Goal: Navigation & Orientation: Understand site structure

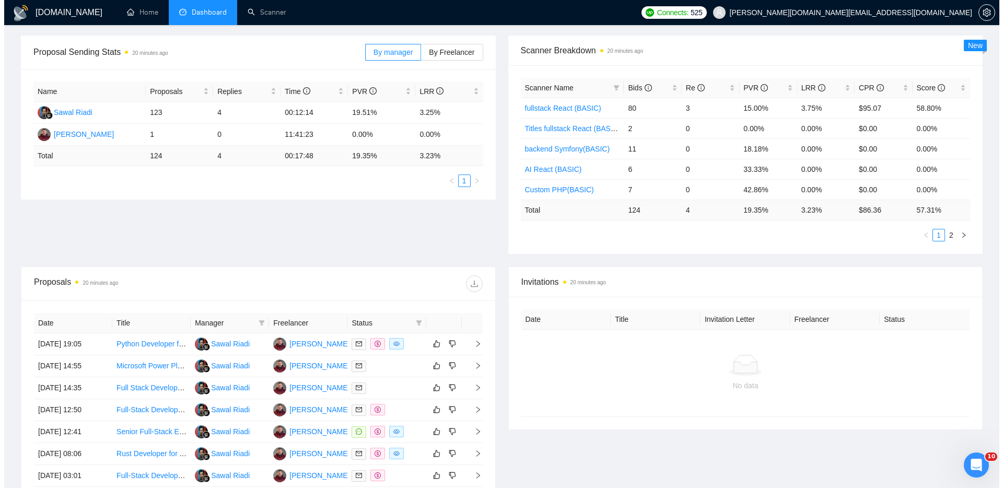
scroll to position [259, 0]
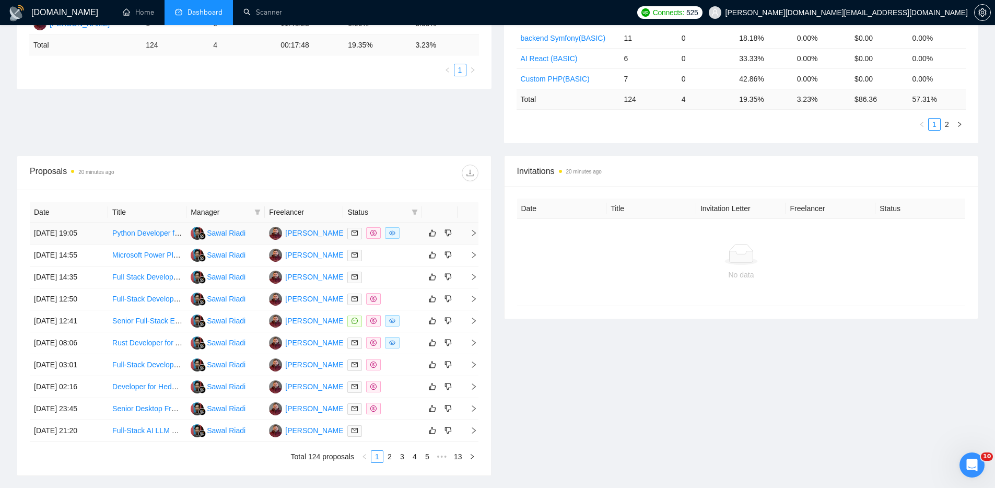
click at [411, 232] on div at bounding box center [382, 233] width 70 height 12
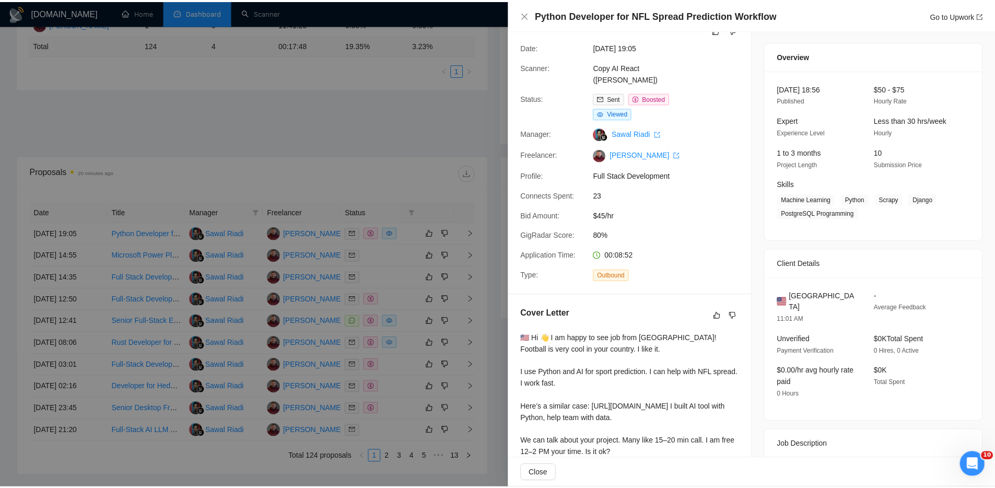
scroll to position [0, 0]
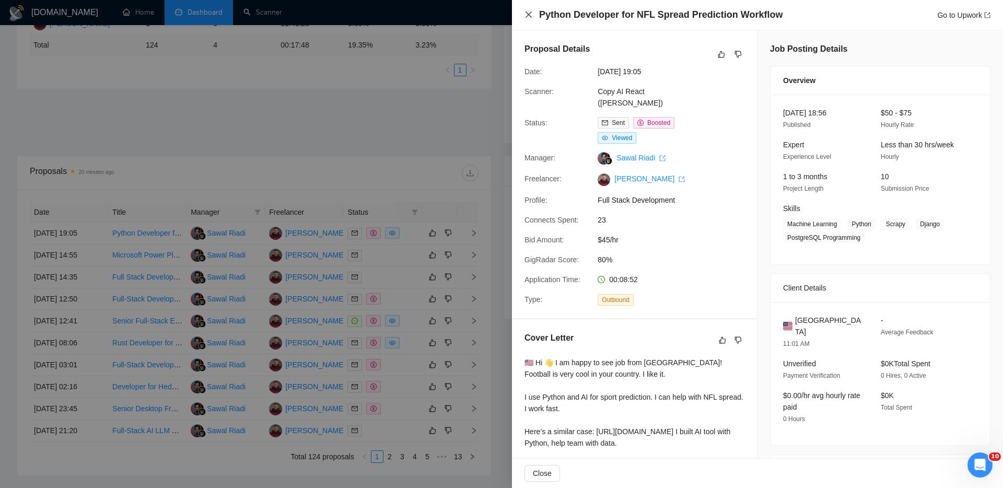
click at [526, 15] on icon "close" at bounding box center [528, 14] width 8 height 8
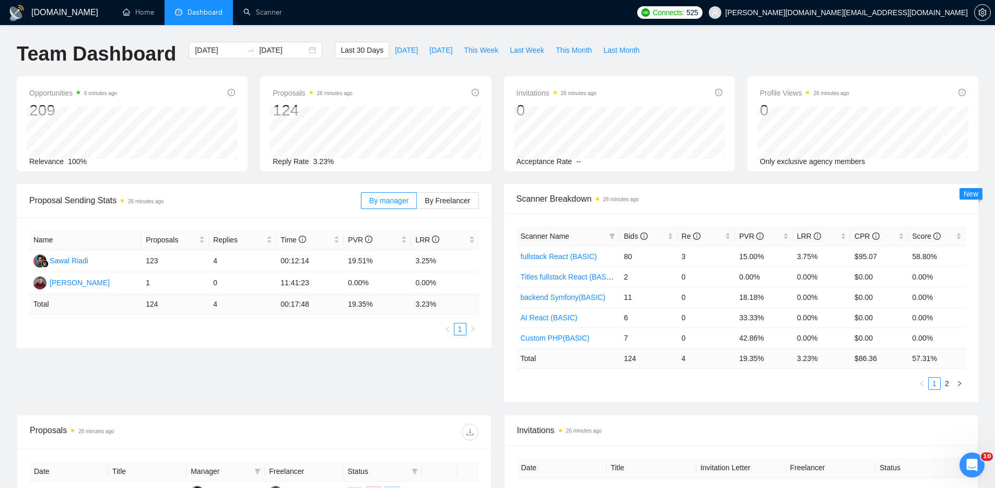
click at [400, 374] on div "Proposal Sending Stats 26 minutes ago By manager By Freelancer Name Proposals R…" at bounding box center [497, 299] width 974 height 231
click at [712, 50] on div "Team Dashboard [DATE] [DATE] Last 30 Days [DATE] [DATE] This Week Last Week Thi…" at bounding box center [497, 59] width 974 height 34
click at [631, 22] on ul "Home Dashboard Scanner" at bounding box center [370, 12] width 523 height 25
click at [702, 42] on div "Team Dashboard [DATE] [DATE] Last 30 Days [DATE] [DATE] This Week Last Week Thi…" at bounding box center [497, 59] width 974 height 34
click at [694, 54] on div "Team Dashboard [DATE] [DATE] Last 30 Days [DATE] [DATE] This Week Last Week Thi…" at bounding box center [497, 59] width 974 height 34
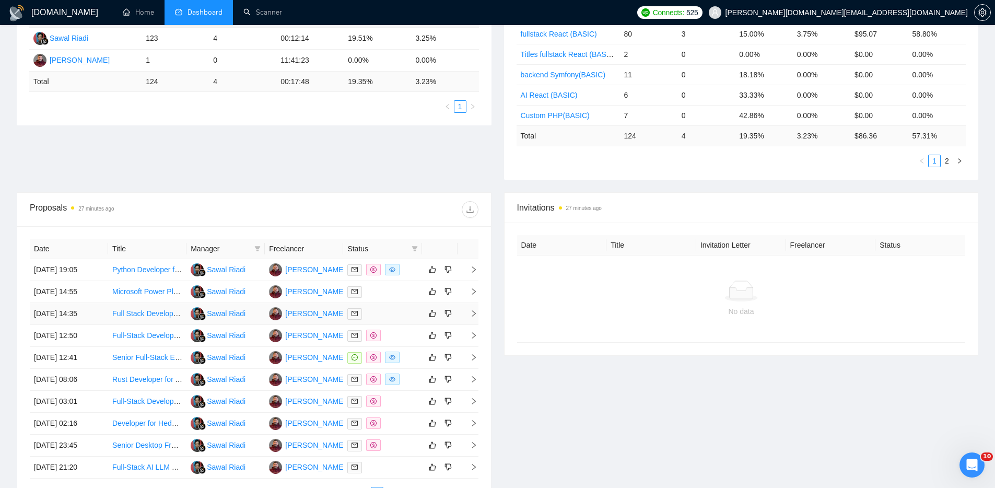
scroll to position [248, 0]
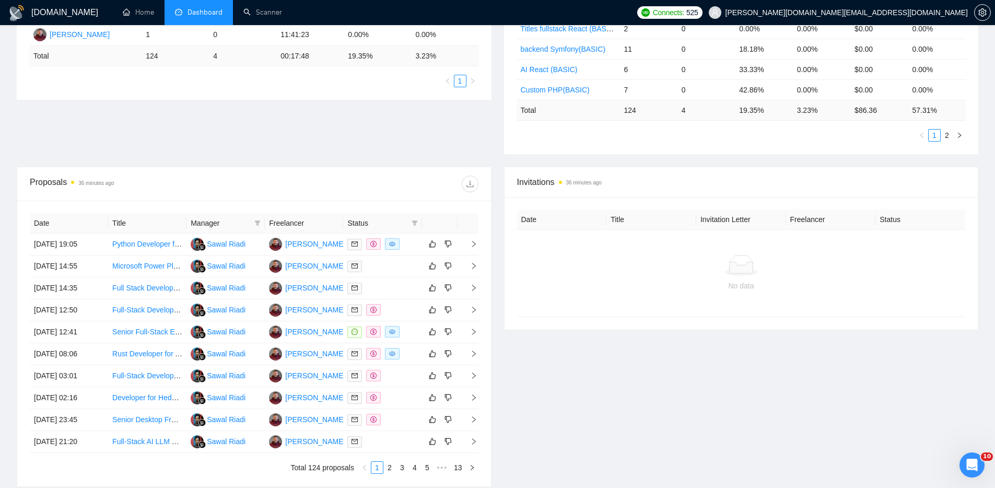
click at [599, 427] on div "Invitations 36 minutes ago Date Title Invitation Letter Freelancer Status No da…" at bounding box center [741, 327] width 487 height 320
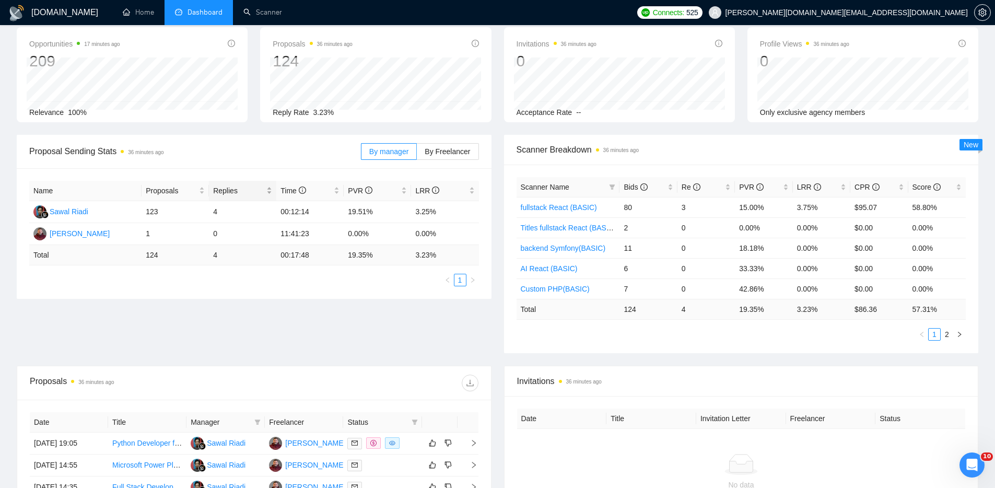
scroll to position [0, 0]
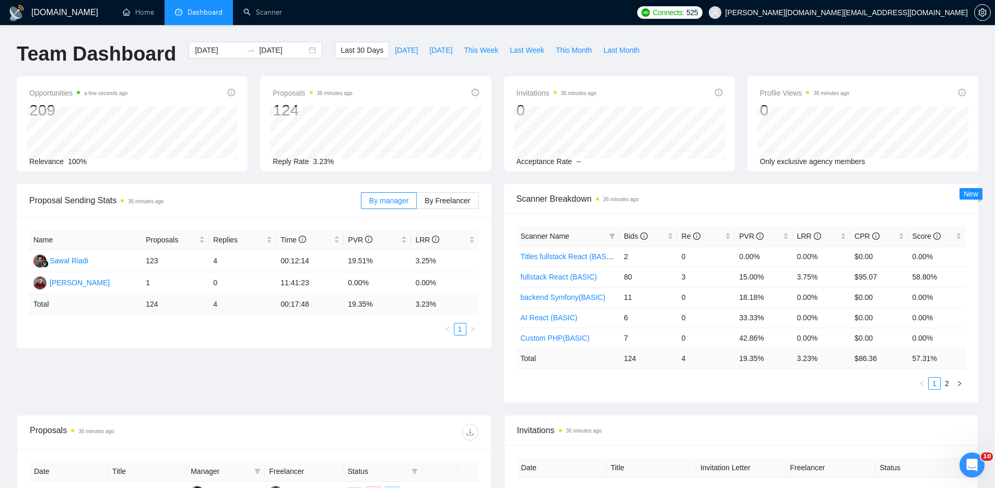
click at [760, 52] on div "Team Dashboard [DATE] [DATE] Last 30 Days [DATE] [DATE] This Week Last Week Thi…" at bounding box center [497, 59] width 974 height 34
